Goal: Communication & Community: Answer question/provide support

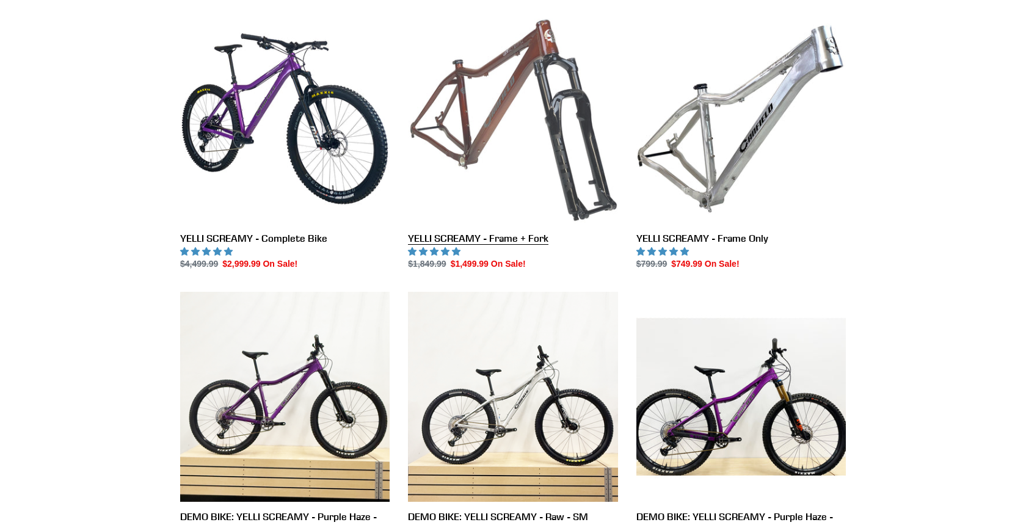
click at [506, 174] on link "YELLI SCREAMY - Frame + Fork" at bounding box center [512, 142] width 209 height 257
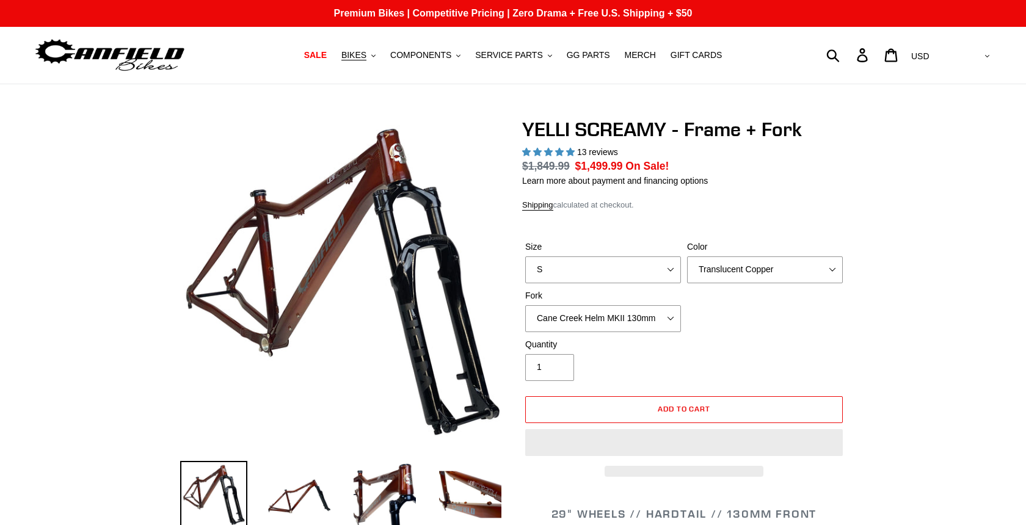
select select "highest-rating"
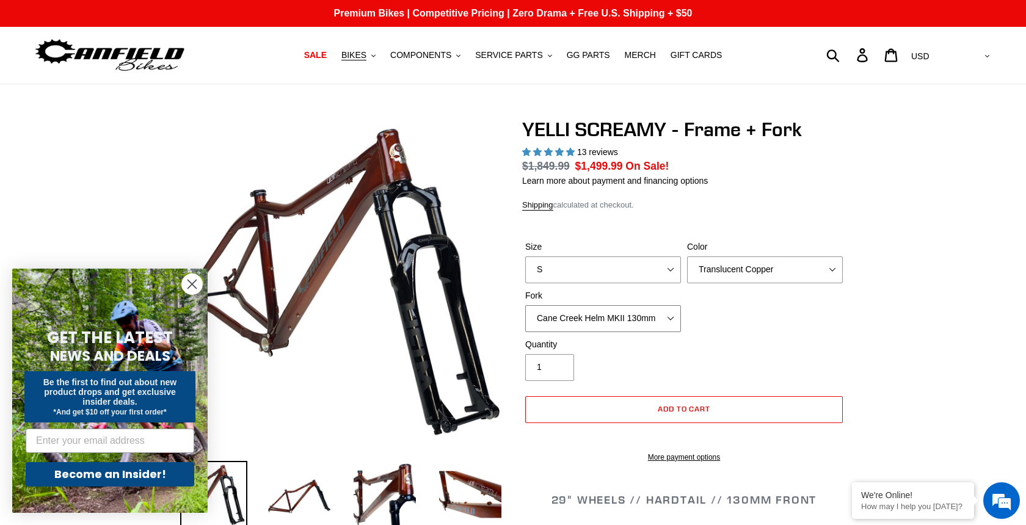
click at [668, 319] on select "Cane Creek Helm MKII 130mm Fox 34 SL Factory Grip X 130mm RockShox Pike Ultimat…" at bounding box center [603, 318] width 156 height 27
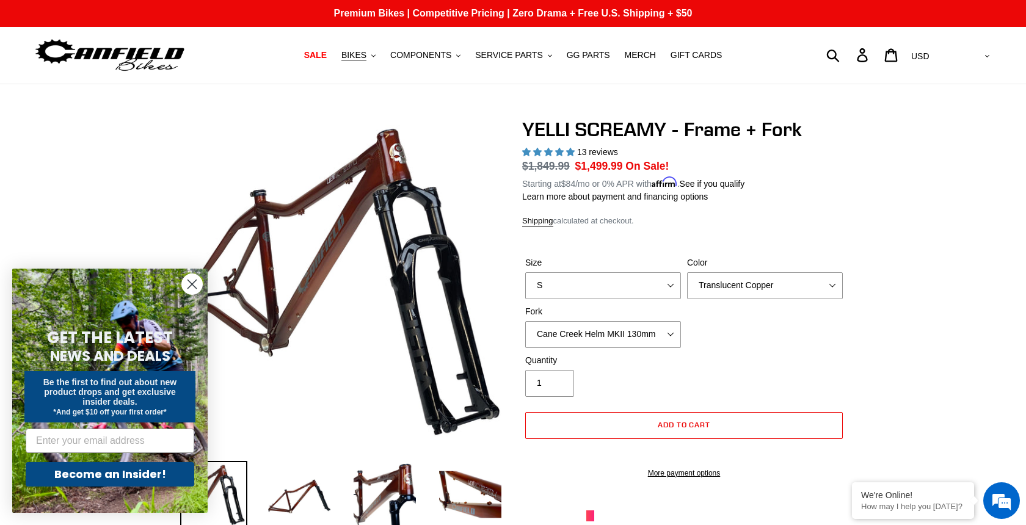
click at [716, 333] on div "Size S M L XL Color Translucent Copper Purple Haze Raw Fork Cane Creek Helm MKI…" at bounding box center [684, 306] width 324 height 98
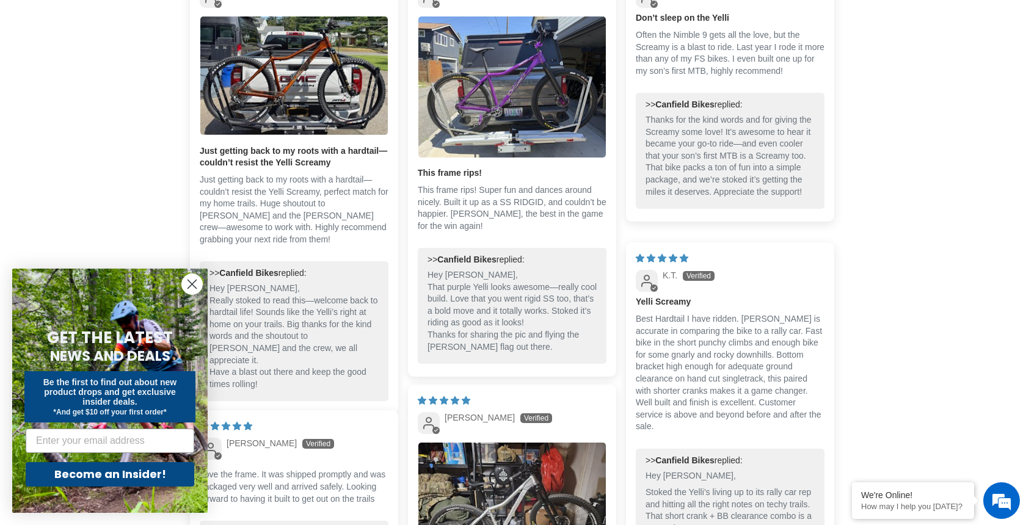
scroll to position [2017, 0]
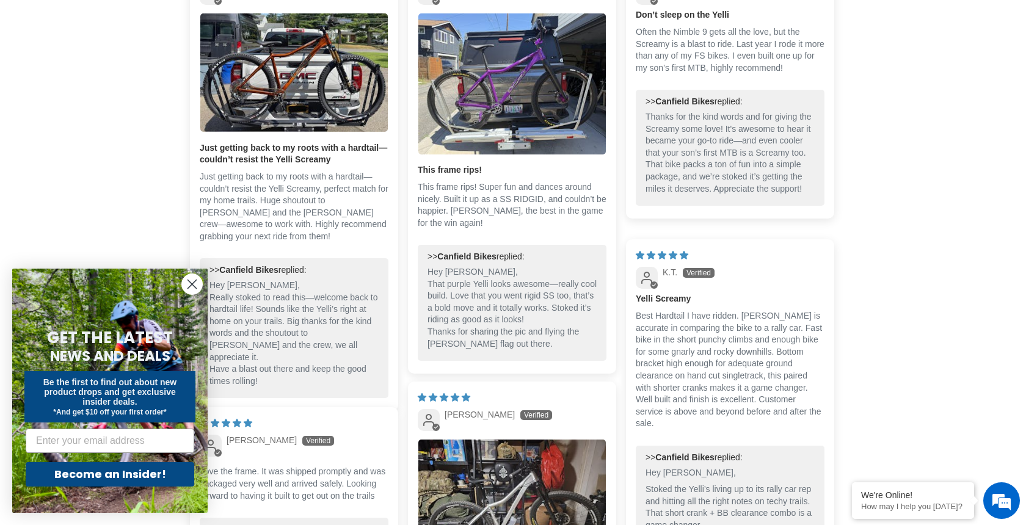
click at [193, 285] on icon "Close dialog" at bounding box center [192, 284] width 9 height 9
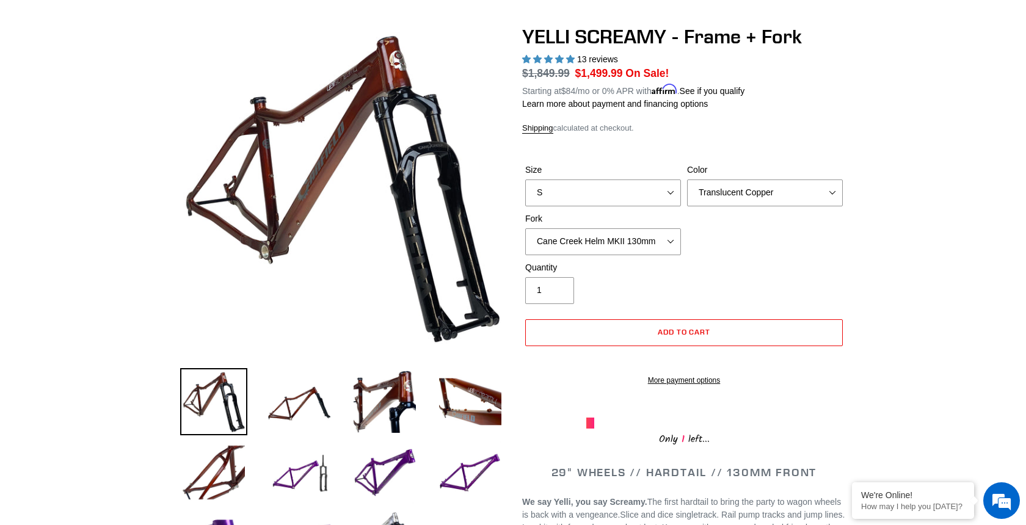
scroll to position [0, 0]
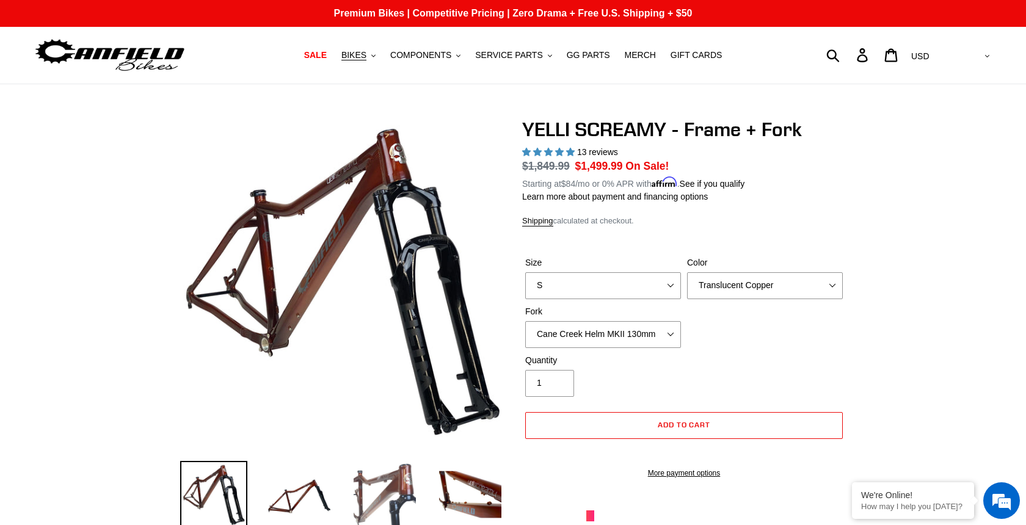
click at [393, 492] on img at bounding box center [384, 494] width 67 height 67
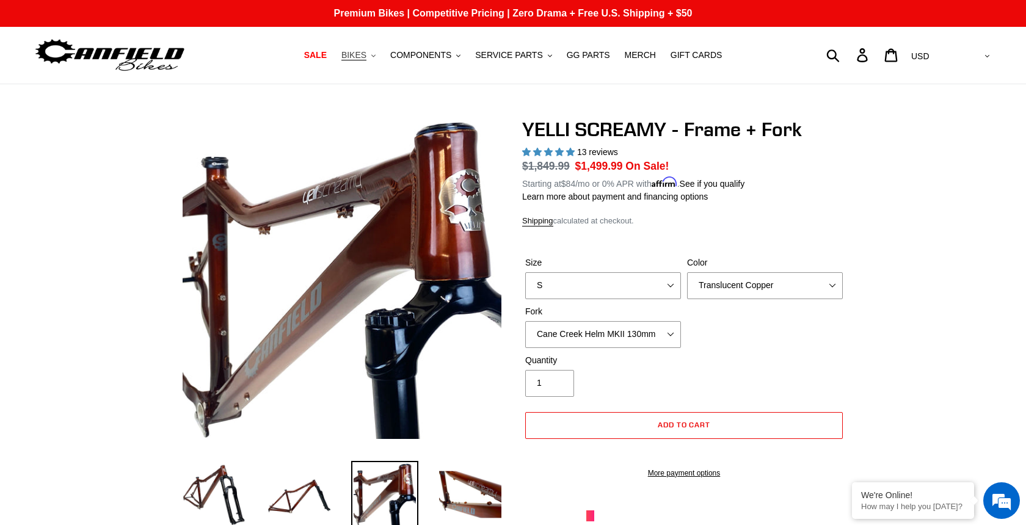
click at [358, 57] on span "BIKES" at bounding box center [353, 55] width 25 height 10
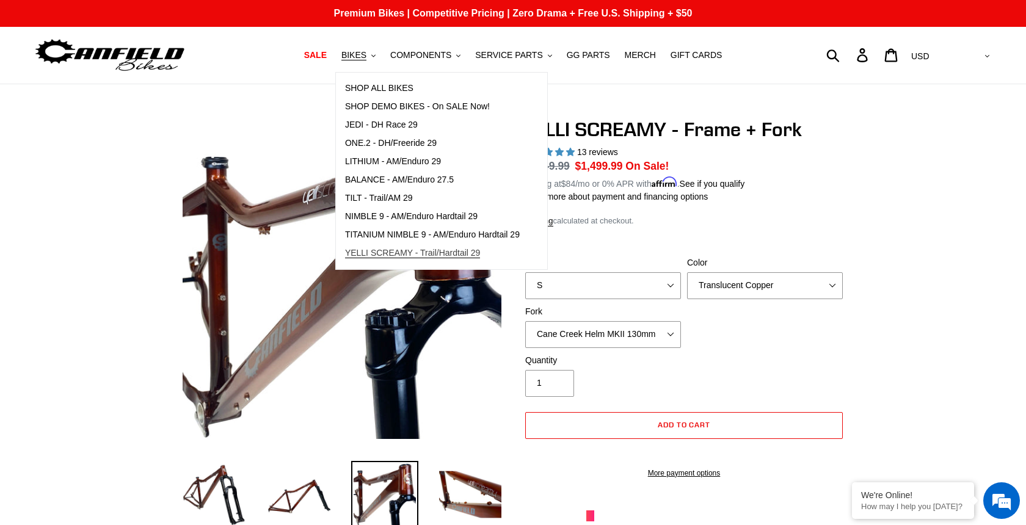
click at [399, 255] on span "YELLI SCREAMY - Trail/Hardtail 29" at bounding box center [413, 253] width 136 height 10
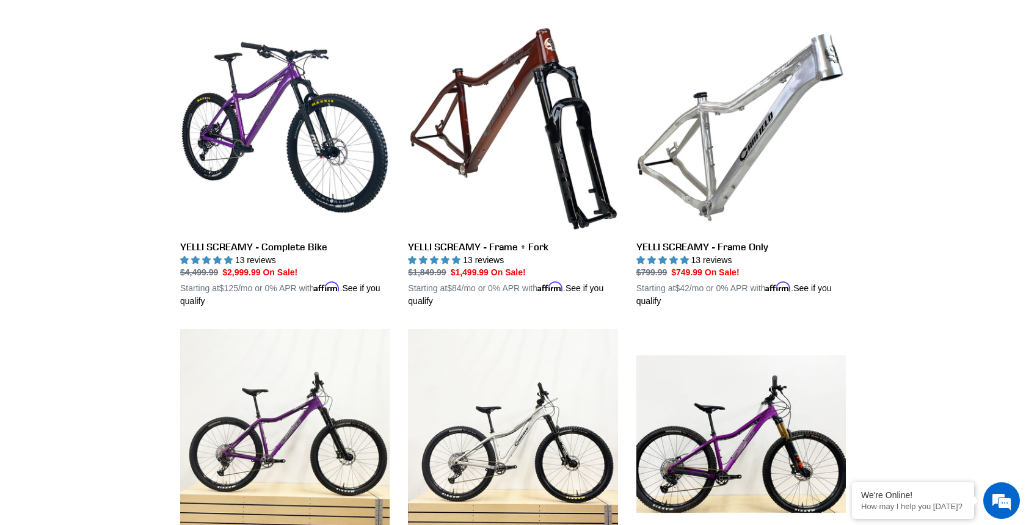
scroll to position [321, 0]
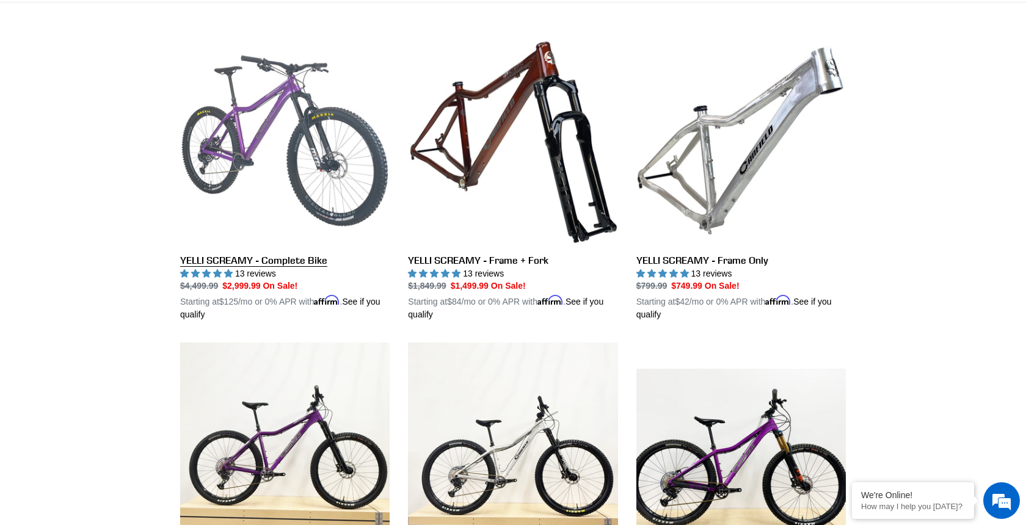
click at [253, 258] on link "YELLI SCREAMY - Complete Bike" at bounding box center [284, 179] width 209 height 286
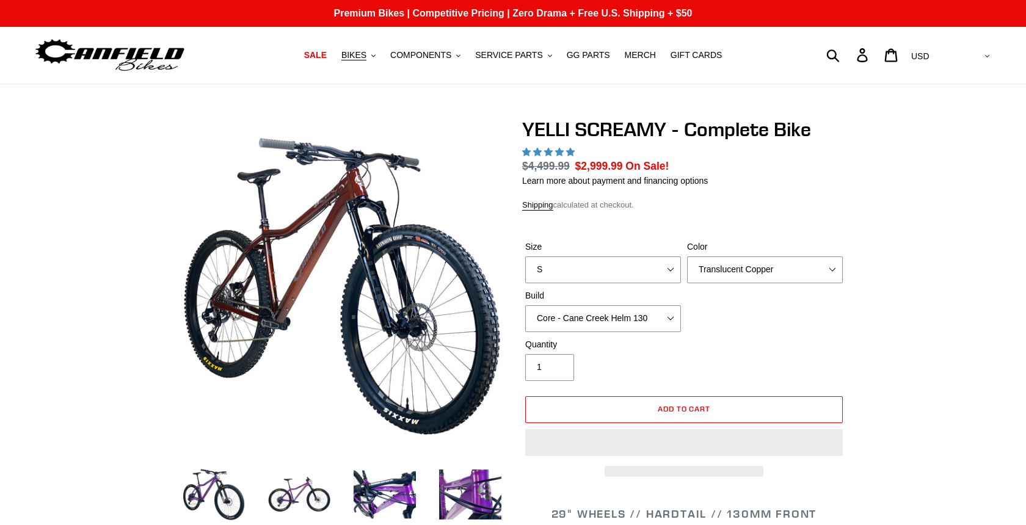
select select "highest-rating"
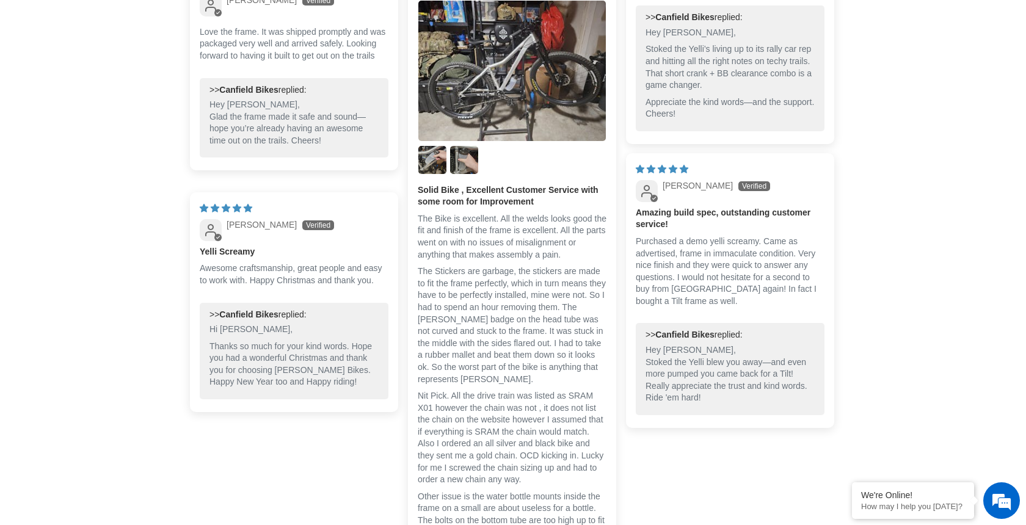
scroll to position [3188, 0]
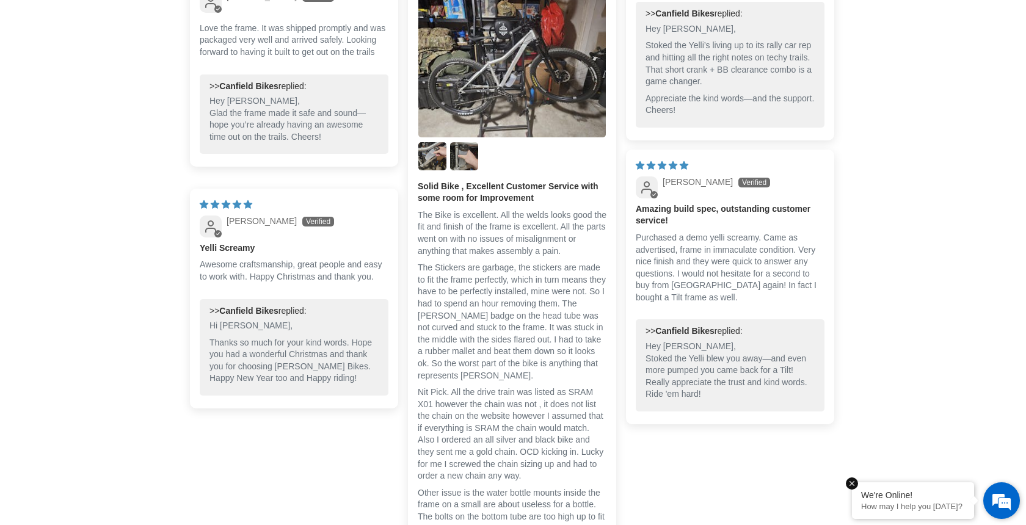
click at [930, 497] on div "We're Online!" at bounding box center [913, 495] width 104 height 10
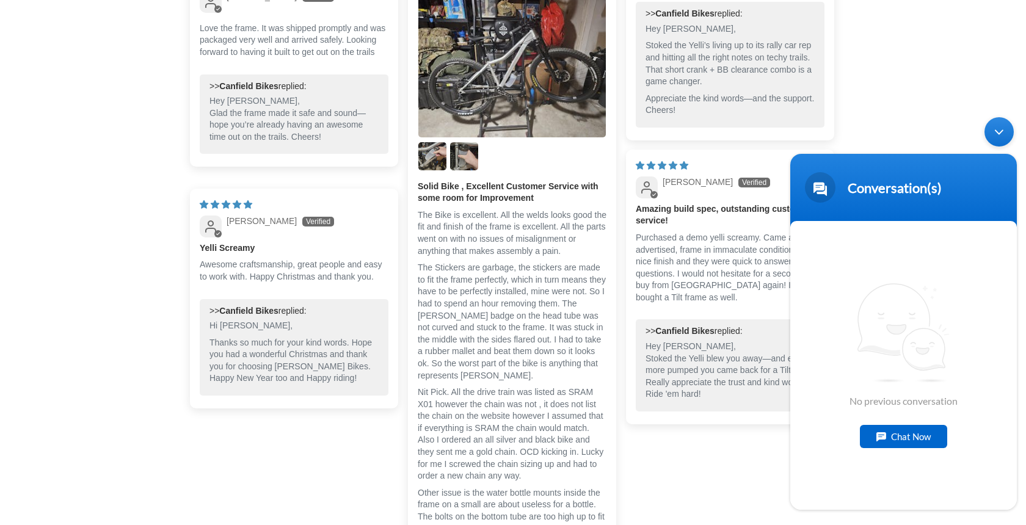
click at [910, 442] on div "Chat Now" at bounding box center [903, 436] width 87 height 23
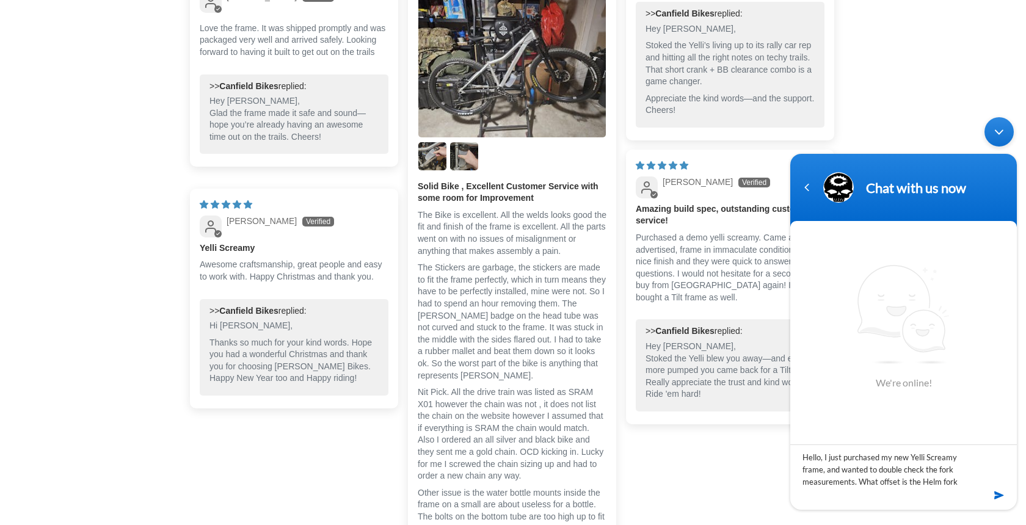
scroll to position [12, 0]
type textarea "Hello, I just purchased my new Yelli Screamy frame, and wanted to double check …"
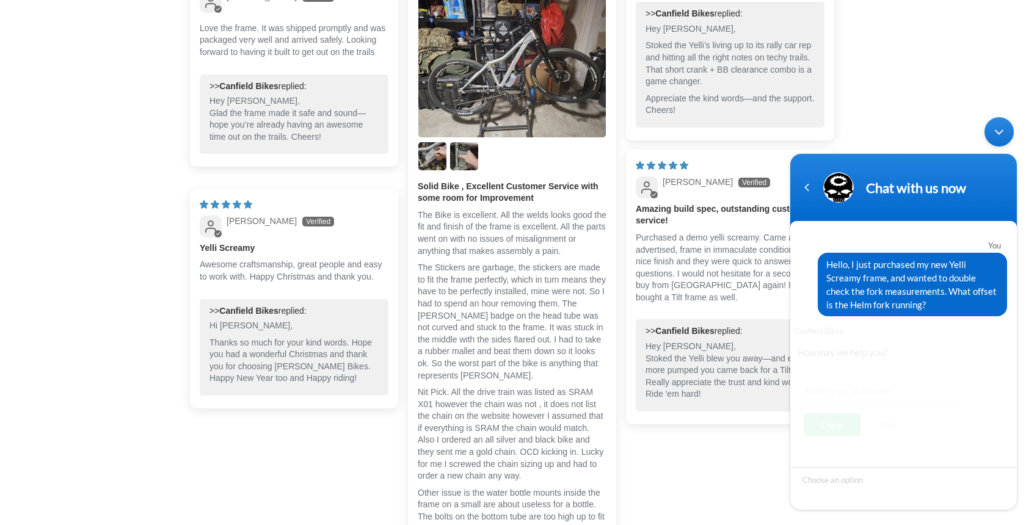
scroll to position [7, 0]
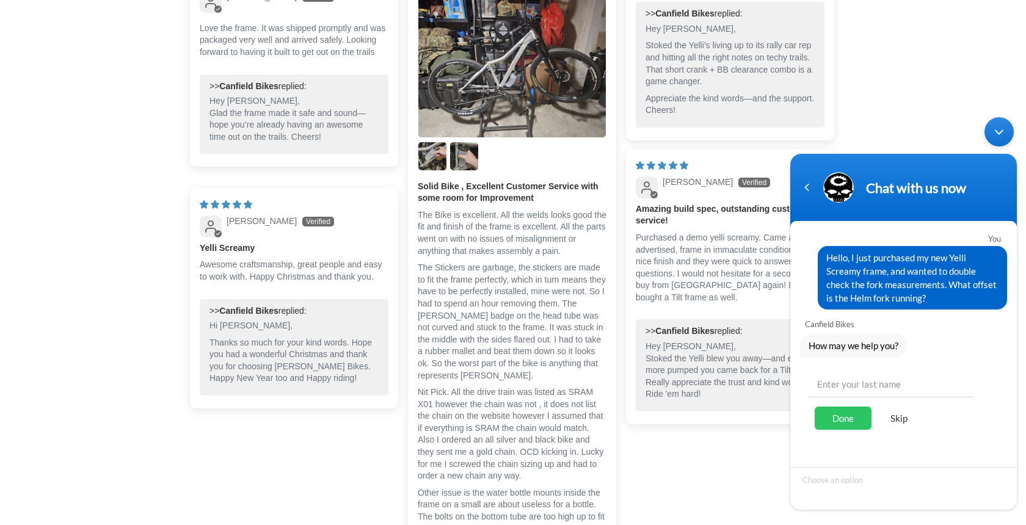
click at [902, 423] on div "Skip" at bounding box center [899, 418] width 43 height 23
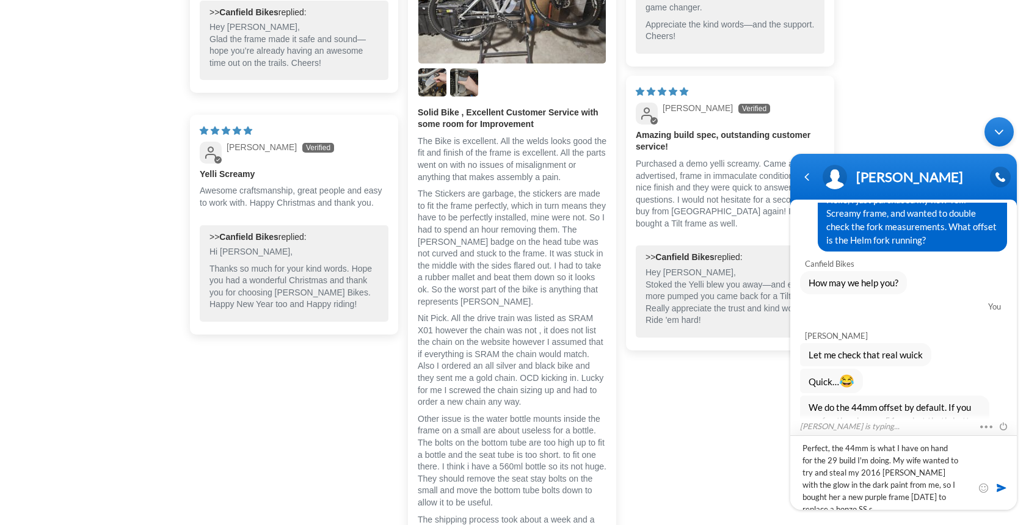
scroll to position [1, 0]
type textarea "Perfect, the 44mm is what I have on hand for the 29 build I'm doing. My wife wa…"
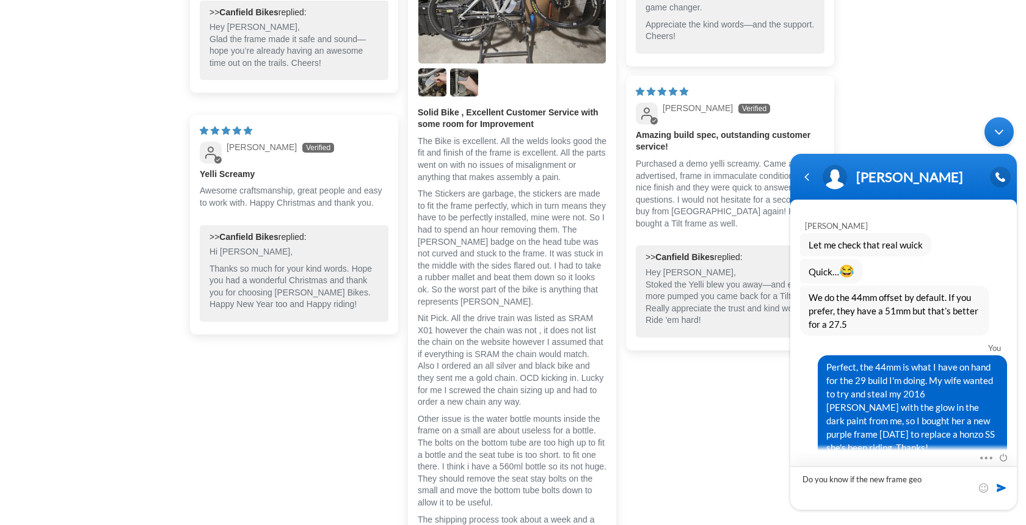
scroll to position [236, 0]
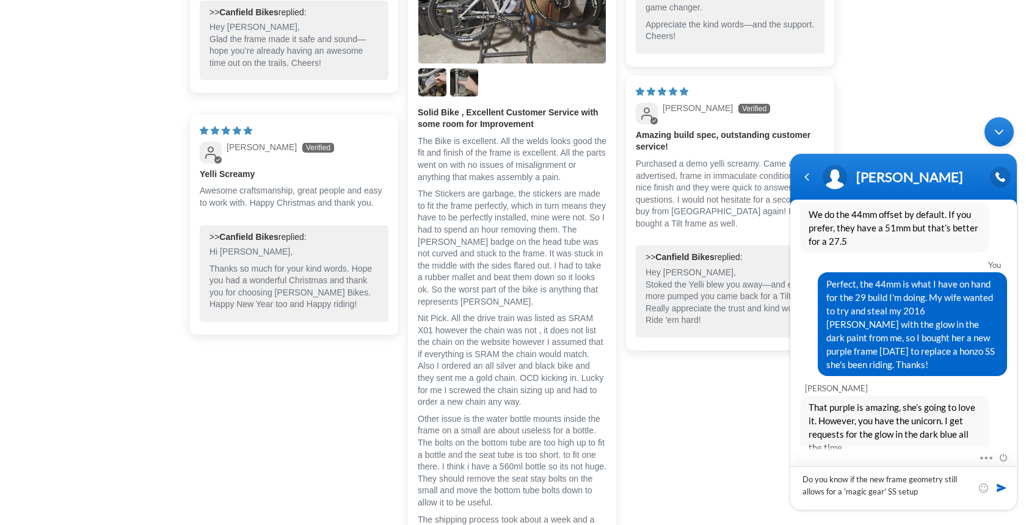
type textarea "Do you know if the new frame geometry still allows for a 'magic gear' SS setup?"
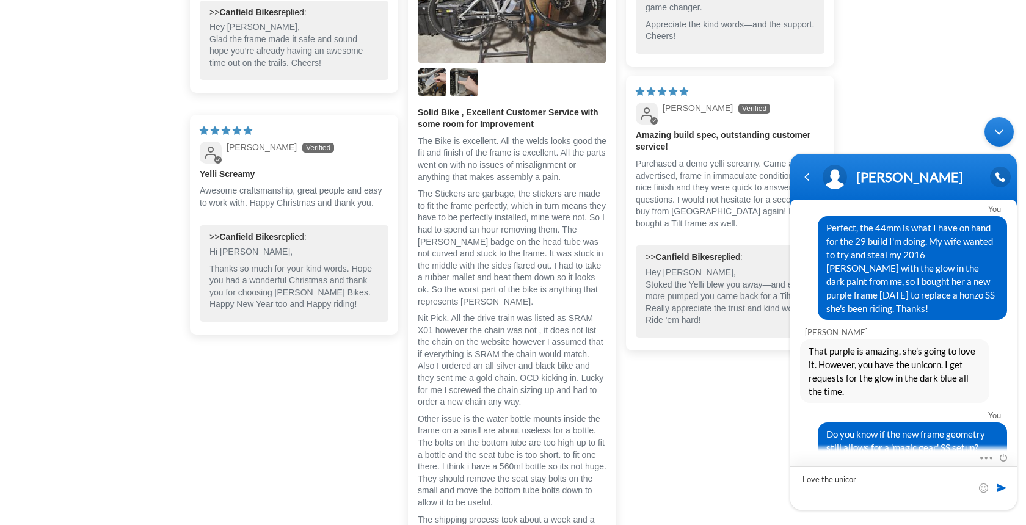
type textarea "Love the unicorn"
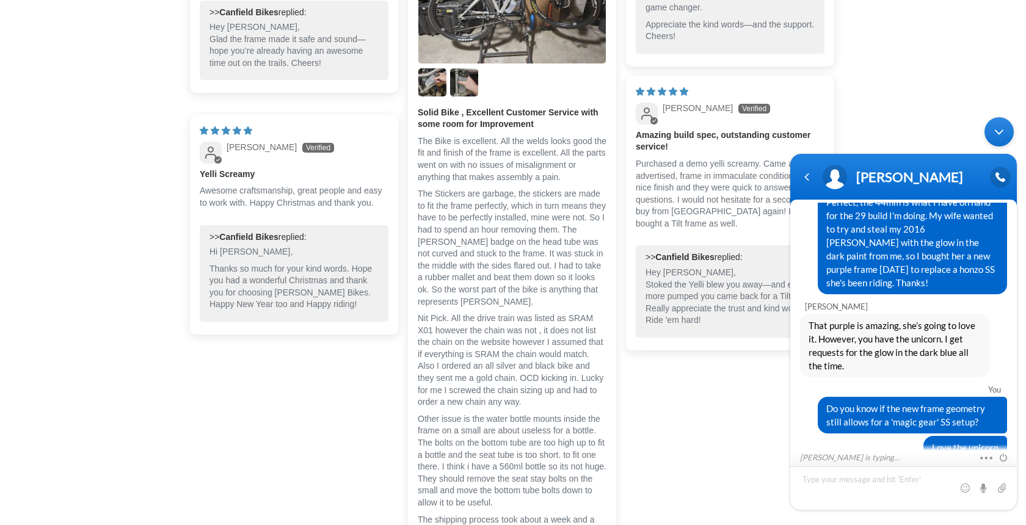
scroll to position [374, 0]
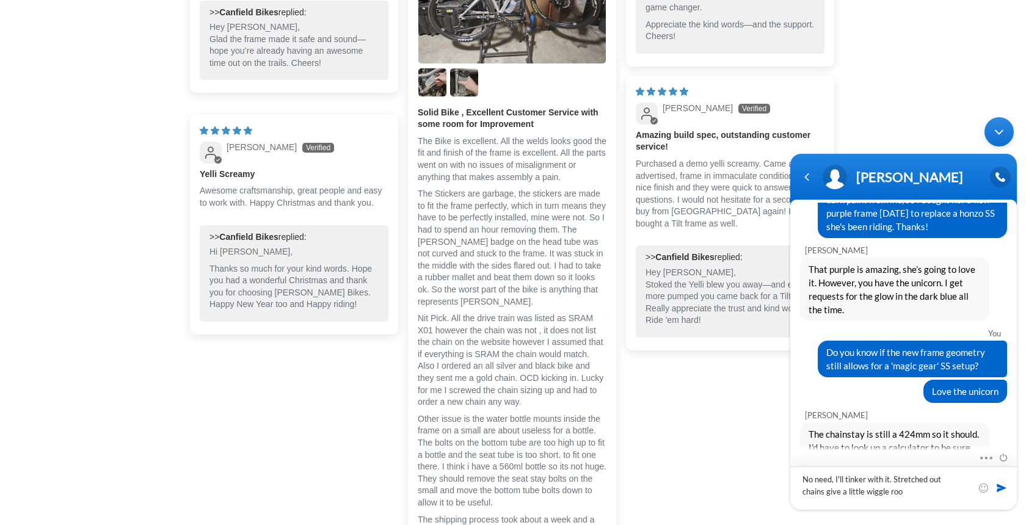
type textarea "No need, I'll tinker with it. Stretched out chains give a little wiggle room"
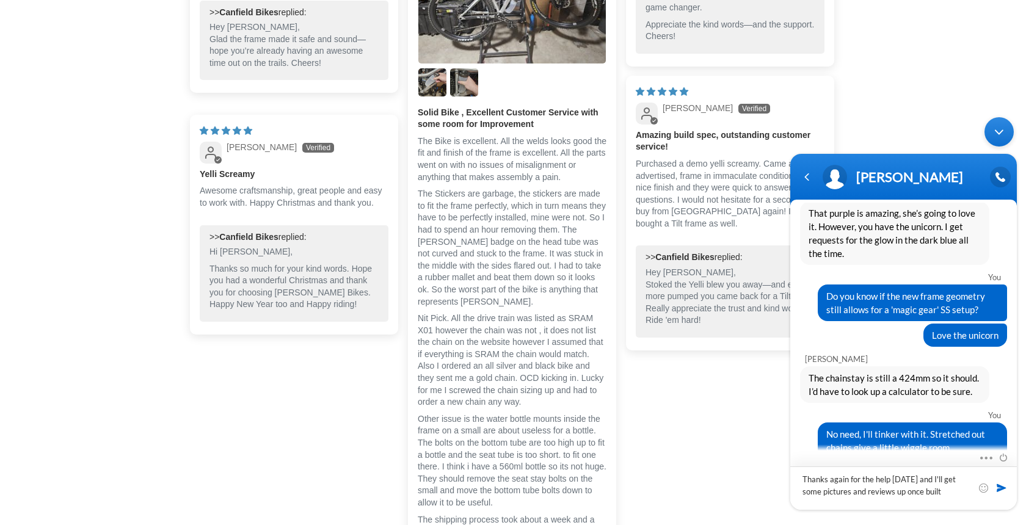
type textarea "Thanks again for the help [DATE] and I'll get some pictures and reviews up once…"
